Goal: Task Accomplishment & Management: Complete application form

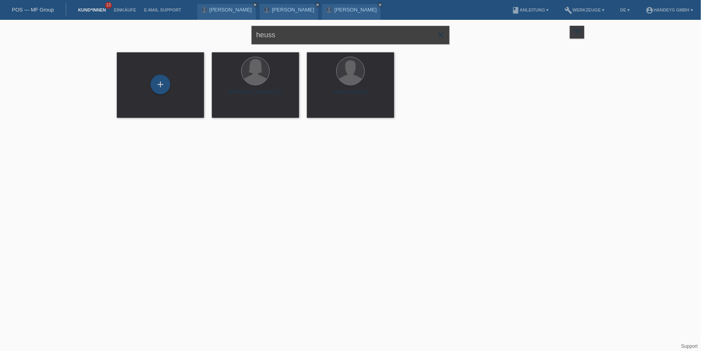
drag, startPoint x: 289, startPoint y: 39, endPoint x: 185, endPoint y: 32, distance: 104.8
click at [185, 34] on div "heuss close filter_list view_module Alle Kund*innen anzeigen star Markierte Kun…" at bounding box center [350, 34] width 475 height 29
type input "lilyan"
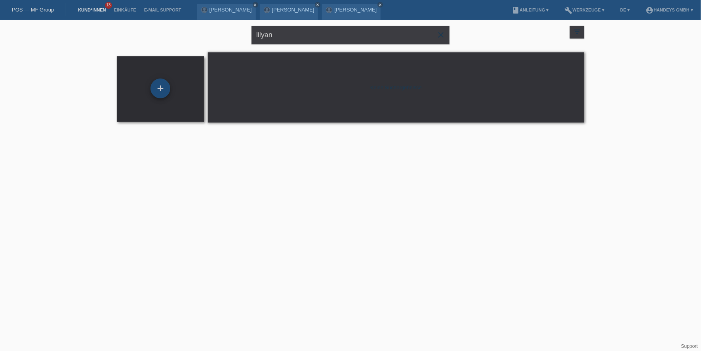
click at [152, 84] on div "+" at bounding box center [160, 88] width 20 height 20
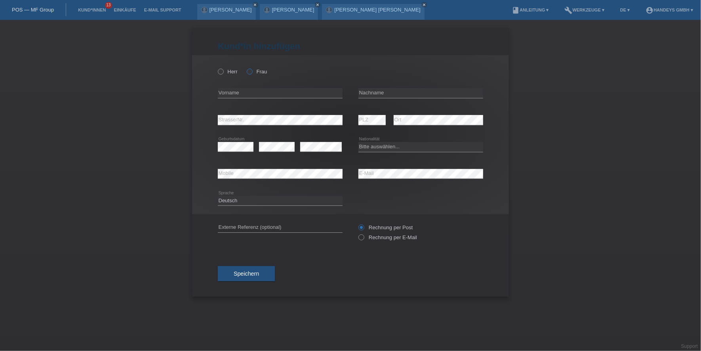
click at [255, 70] on label "Frau" at bounding box center [257, 72] width 20 height 6
click at [252, 70] on input "Frau" at bounding box center [249, 71] width 5 height 5
radio input "true"
click at [250, 97] on div "error Vorname" at bounding box center [280, 93] width 125 height 10
type input "[PERSON_NAME]"
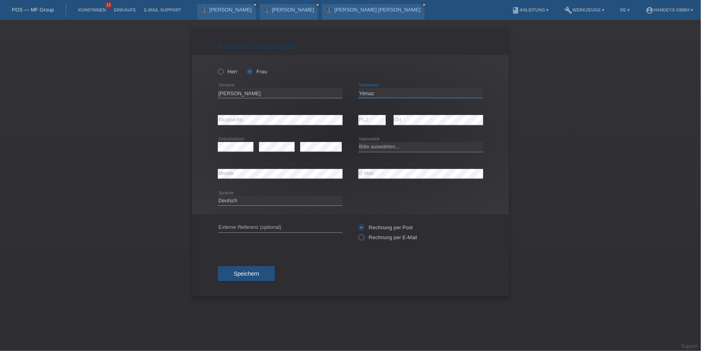
type input "Yilmaz"
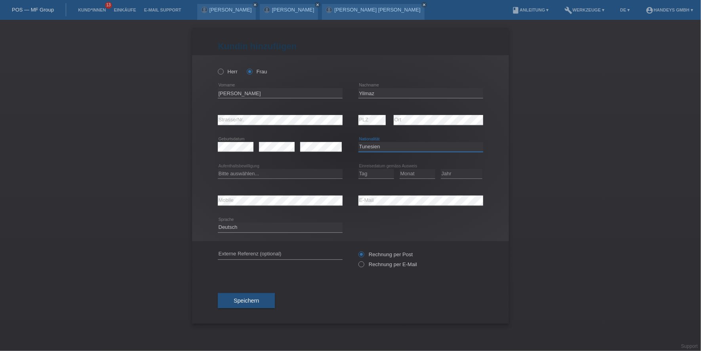
select select "TR"
click at [244, 171] on select "Bitte auswählen... C B B - Flüchtlingsstatus Andere" at bounding box center [280, 174] width 125 height 10
select select "B"
click at [218, 169] on select "Bitte auswählen... C B B - Flüchtlingsstatus Andere" at bounding box center [280, 174] width 125 height 10
click at [370, 172] on select "Tag 01 02 03 04 05 06 07 08 09 10 11" at bounding box center [376, 174] width 36 height 10
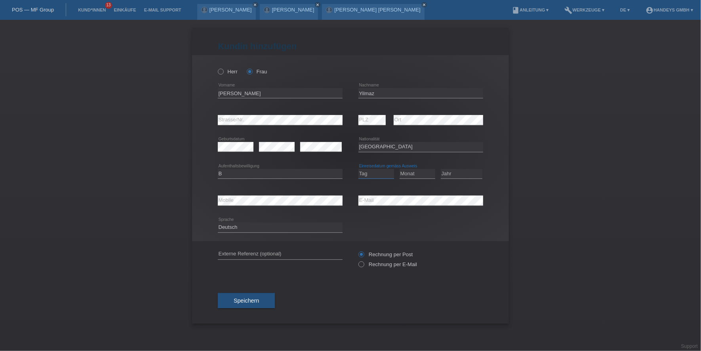
click at [368, 169] on select "Tag 01 02 03 04 05 06 07 08 09 10 11" at bounding box center [376, 174] width 36 height 10
select select "11"
click at [358, 169] on select "Tag 01 02 03 04 05 06 07 08 09 10 11" at bounding box center [376, 174] width 36 height 10
select select "03"
select select "2013"
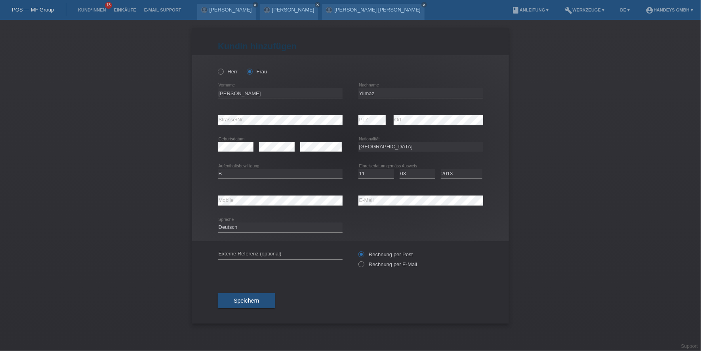
click at [254, 248] on div "error Externe Referenz (optional)" at bounding box center [280, 254] width 125 height 27
click at [251, 254] on input "text" at bounding box center [280, 254] width 125 height 10
type input "DERYA"
click at [253, 272] on div "DERYA error Externe Referenz (optional) Rechnung per Post" at bounding box center [350, 259] width 265 height 36
click at [251, 299] on span "Speichern" at bounding box center [246, 300] width 25 height 6
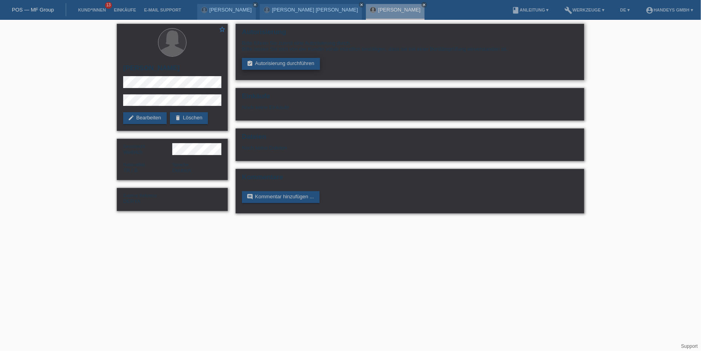
click at [272, 61] on link "assignment_turned_in Autorisierung durchführen" at bounding box center [281, 64] width 78 height 12
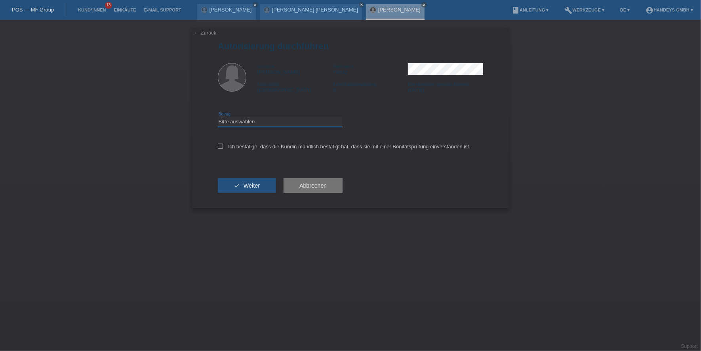
click at [251, 124] on select "Bitte auswählen CHF 1.00 - CHF 499.00 CHF 500.00 - CHF 1'999.00 CHF 2'000.00 - …" at bounding box center [280, 122] width 125 height 10
select select "3"
click at [218, 117] on select "Bitte auswählen CHF 1.00 - CHF 499.00 CHF 500.00 - CHF 1'999.00 CHF 2'000.00 - …" at bounding box center [280, 122] width 125 height 10
click at [253, 149] on div "Ich bestätige, dass die Kundin mündlich bestätigt hat, dass sie mit einer Bonit…" at bounding box center [350, 148] width 265 height 27
click at [258, 146] on label "Ich bestätige, dass die Kundin mündlich bestätigt hat, dass sie mit einer Bonit…" at bounding box center [344, 146] width 253 height 6
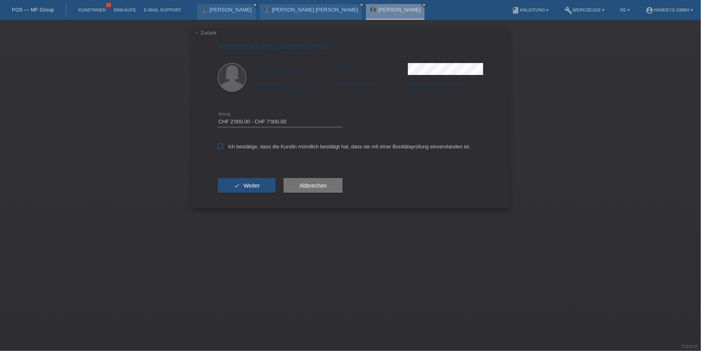
click at [223, 146] on input "Ich bestätige, dass die Kundin mündlich bestätigt hat, dass sie mit einer Bonit…" at bounding box center [220, 145] width 5 height 5
checkbox input "true"
click at [248, 183] on span "Weiter" at bounding box center [252, 185] width 16 height 6
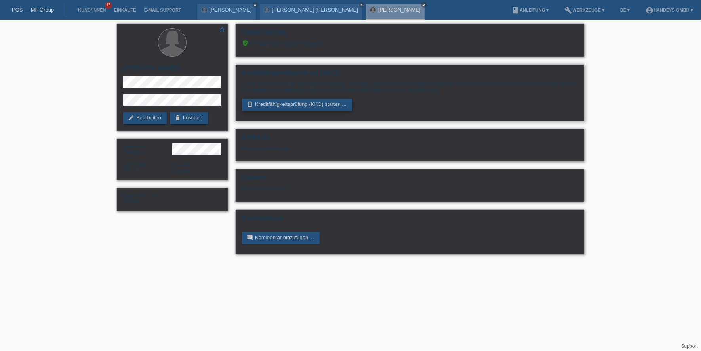
click at [302, 105] on link "perm_device_information Kreditfähigkeitsprüfung (KKG) starten ..." at bounding box center [297, 105] width 110 height 12
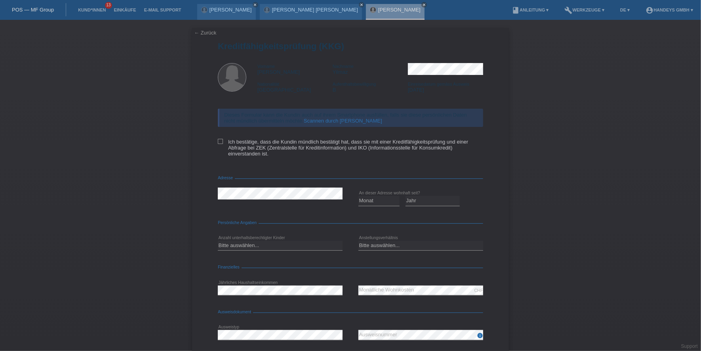
click at [319, 119] on link "Scannen durch [PERSON_NAME]" at bounding box center [343, 121] width 78 height 6
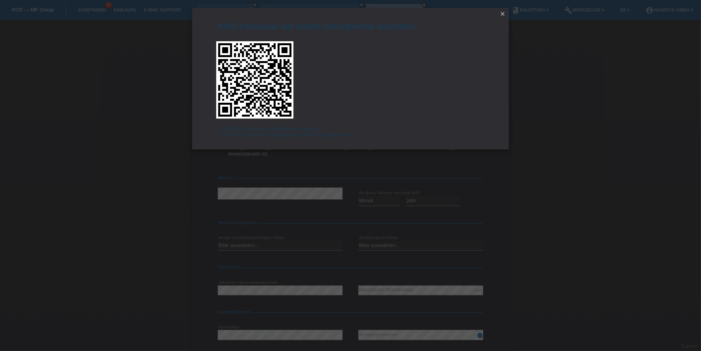
click at [502, 11] on icon "close" at bounding box center [502, 14] width 6 height 6
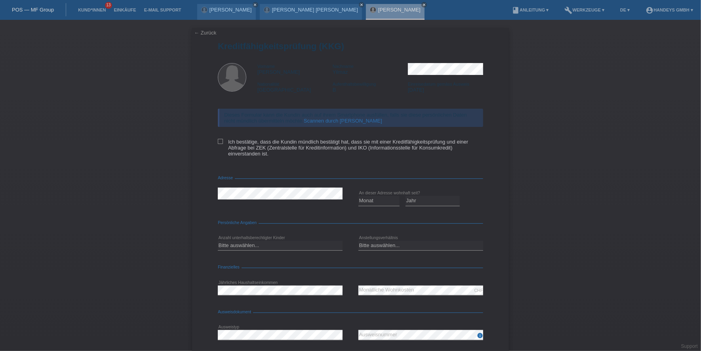
click at [209, 35] on link "← Zurück" at bounding box center [205, 33] width 22 height 6
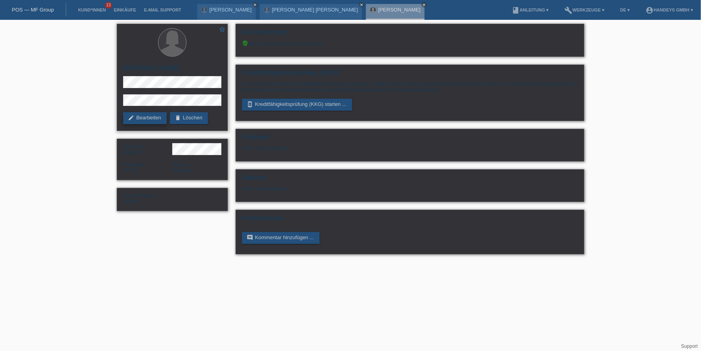
click at [136, 117] on link "edit Bearbeiten" at bounding box center [145, 118] width 44 height 12
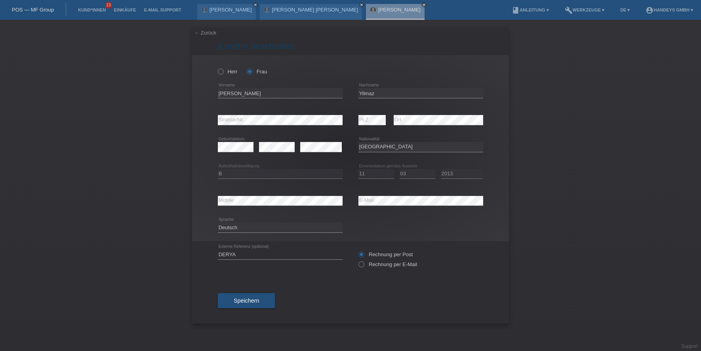
select select "TR"
select select "B"
select select "11"
select select "03"
select select "2013"
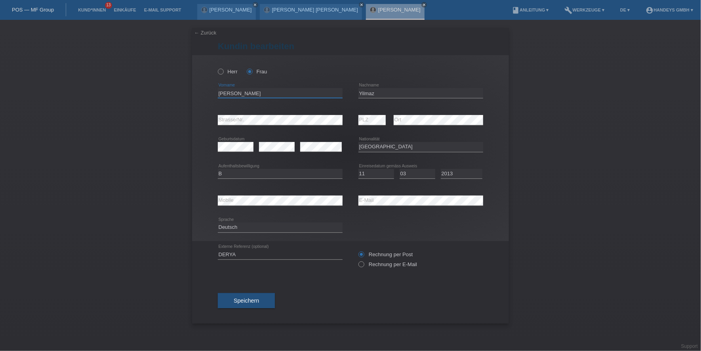
click at [232, 90] on input "[PERSON_NAME]" at bounding box center [280, 93] width 125 height 10
click at [348, 198] on div "error Mobile error E-Mail" at bounding box center [350, 200] width 265 height 27
click at [230, 204] on div "error Mobile" at bounding box center [280, 200] width 125 height 10
click at [204, 32] on link "← Zurück" at bounding box center [205, 33] width 22 height 6
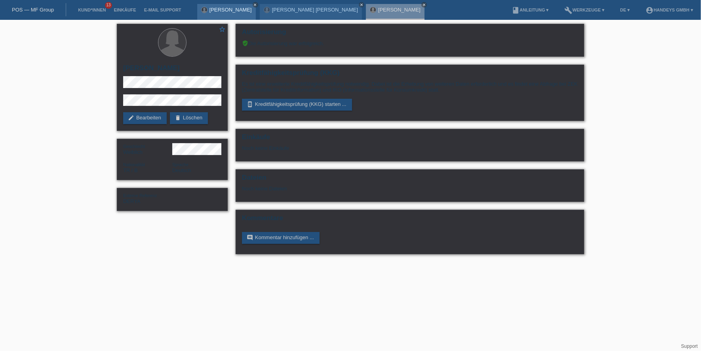
click at [257, 4] on icon "close" at bounding box center [255, 5] width 4 height 4
click at [303, 4] on div "Lilyan Yilmaz close" at bounding box center [332, 12] width 59 height 16
click at [296, 5] on link "close" at bounding box center [299, 5] width 6 height 6
